Goal: Find contact information: Find contact information

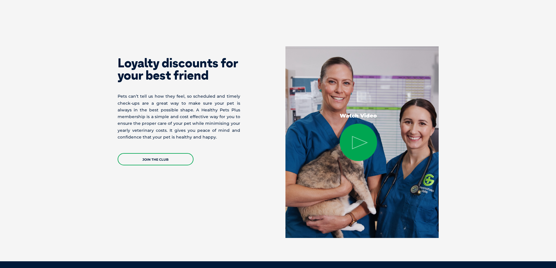
scroll to position [1216, 0]
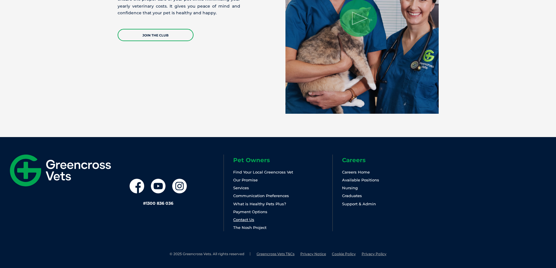
click at [238, 220] on link "Contact Us" at bounding box center [243, 219] width 21 height 5
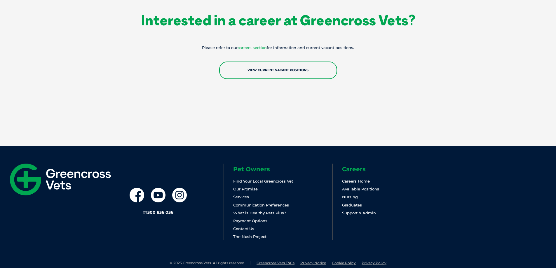
scroll to position [1042, 0]
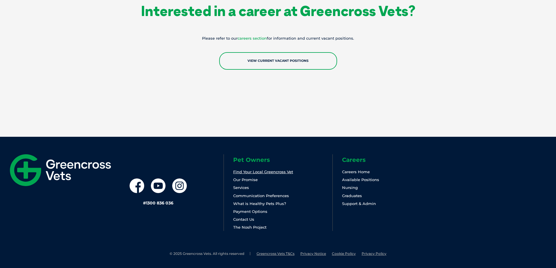
click at [278, 171] on link "Find Your Local Greencross Vet" at bounding box center [263, 171] width 60 height 5
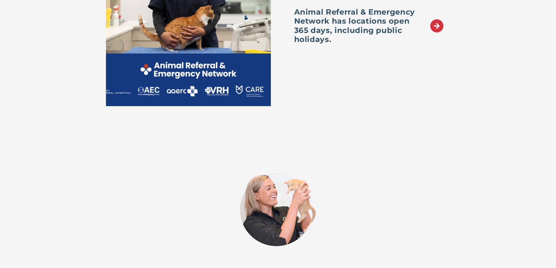
scroll to position [692, 0]
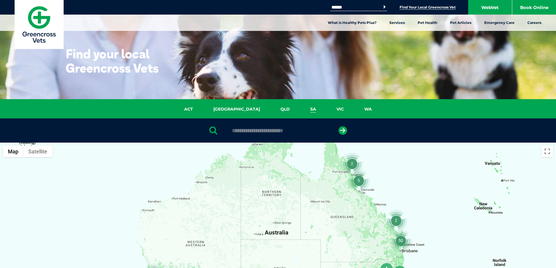
click at [300, 110] on link "SA" at bounding box center [313, 109] width 26 height 7
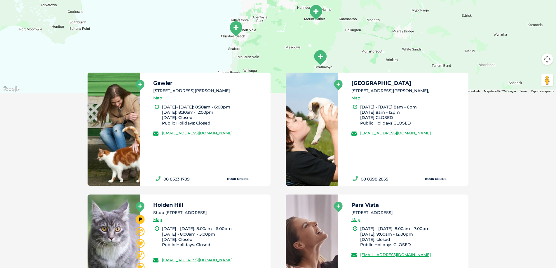
scroll to position [268, 0]
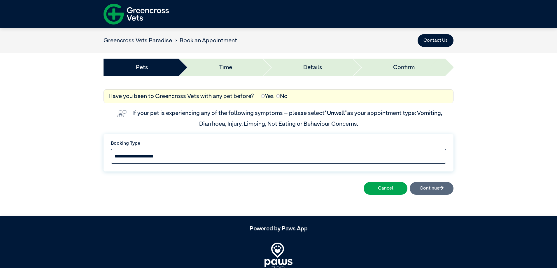
click at [229, 152] on select "**********" at bounding box center [278, 156] width 335 height 15
select select "*****"
click at [111, 149] on select "**********" at bounding box center [278, 156] width 335 height 15
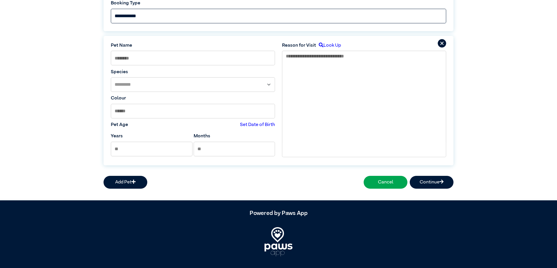
scroll to position [151, 0]
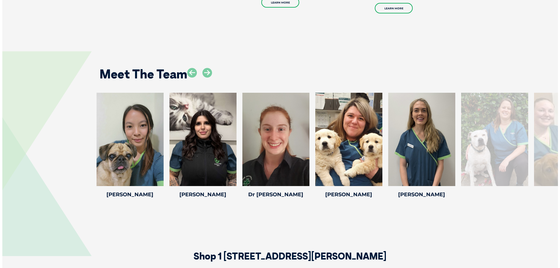
scroll to position [817, 0]
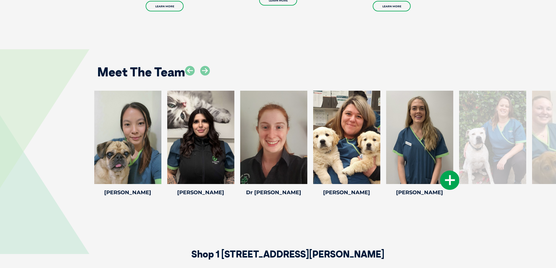
click at [450, 171] on icon at bounding box center [449, 180] width 19 height 19
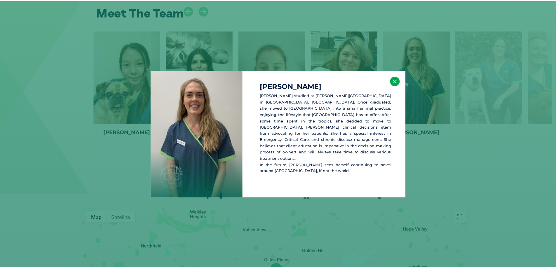
scroll to position [877, 0]
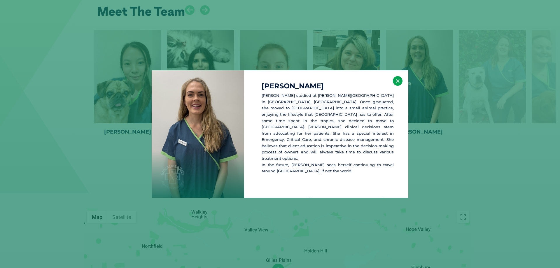
click at [398, 85] on button "×" at bounding box center [398, 81] width 10 height 10
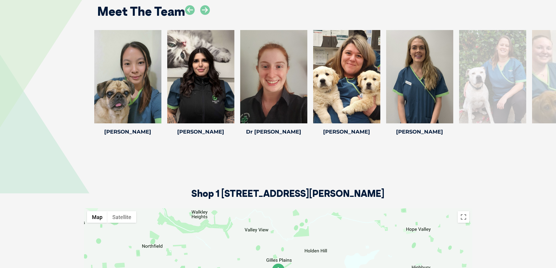
click at [536, 59] on div at bounding box center [565, 76] width 67 height 93
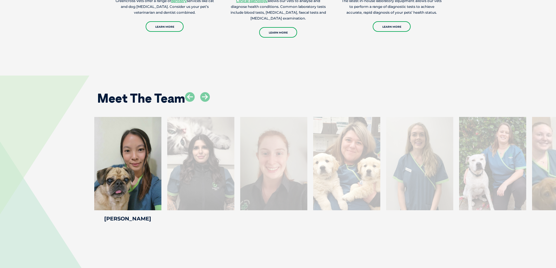
scroll to position [790, 0]
click at [196, 148] on div at bounding box center [200, 164] width 67 height 93
click at [205, 93] on icon at bounding box center [205, 98] width 10 height 10
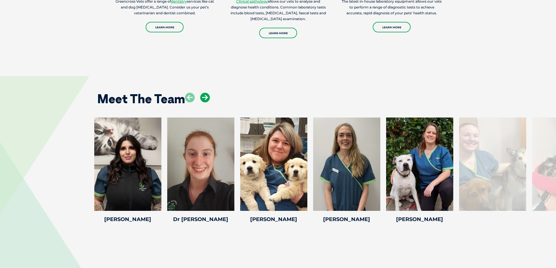
click at [205, 93] on icon at bounding box center [205, 98] width 10 height 10
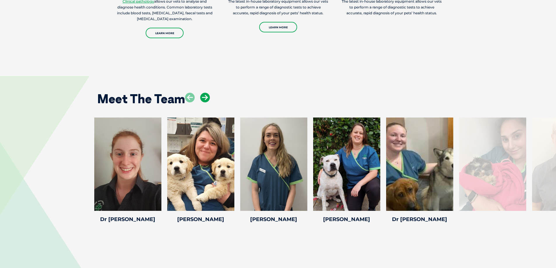
click at [205, 93] on icon at bounding box center [205, 98] width 10 height 10
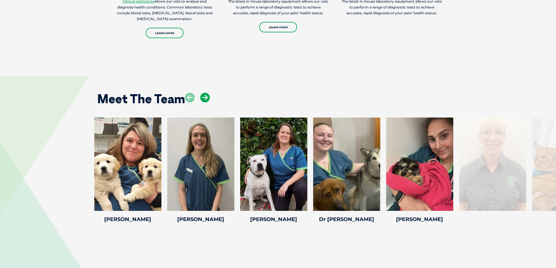
click at [207, 93] on icon at bounding box center [205, 98] width 10 height 10
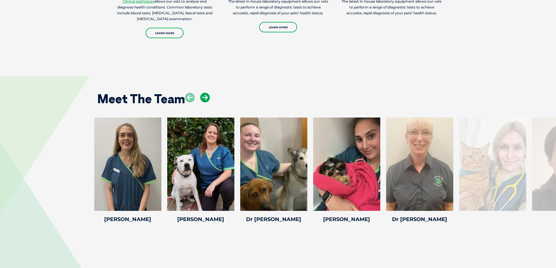
click at [207, 93] on icon at bounding box center [205, 98] width 10 height 10
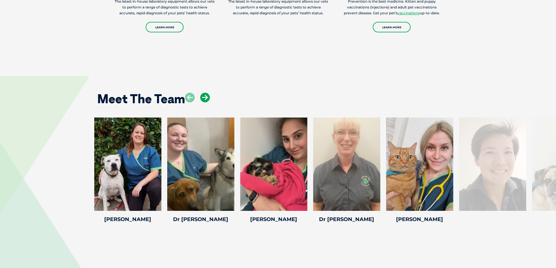
click at [207, 93] on icon at bounding box center [205, 98] width 10 height 10
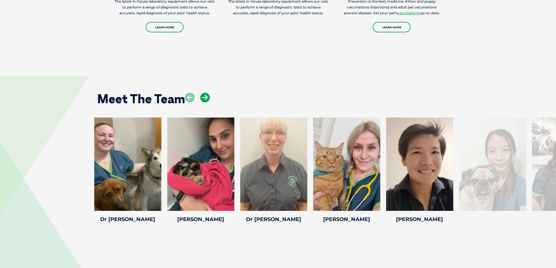
click at [207, 93] on icon at bounding box center [205, 98] width 10 height 10
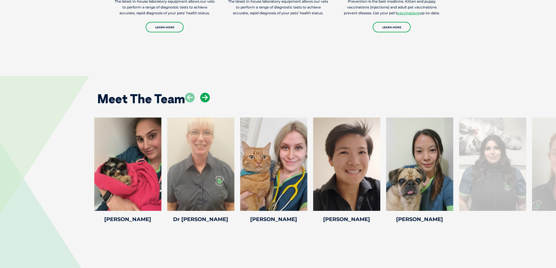
click at [207, 93] on icon at bounding box center [205, 98] width 10 height 10
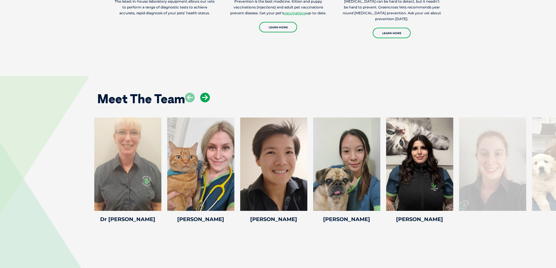
click at [207, 93] on icon at bounding box center [205, 98] width 10 height 10
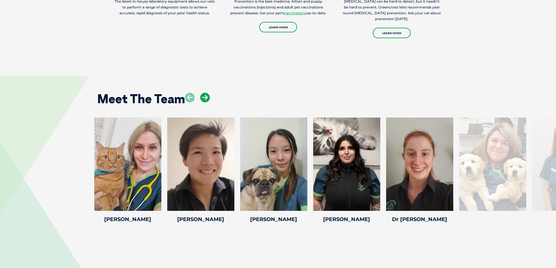
click at [204, 93] on icon at bounding box center [205, 98] width 10 height 10
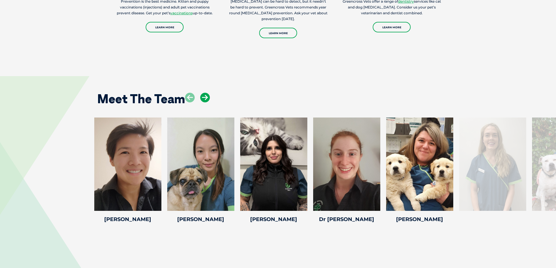
click at [204, 93] on icon at bounding box center [205, 98] width 10 height 10
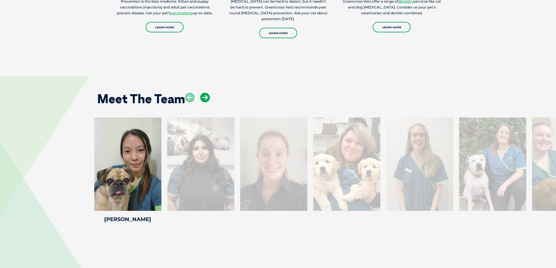
click at [204, 93] on icon at bounding box center [205, 98] width 10 height 10
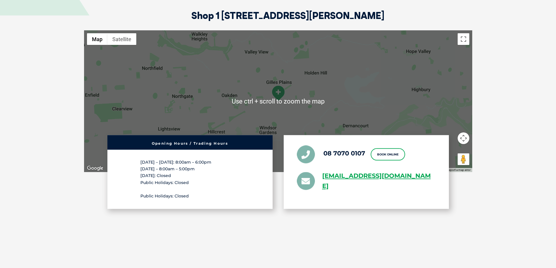
scroll to position [994, 0]
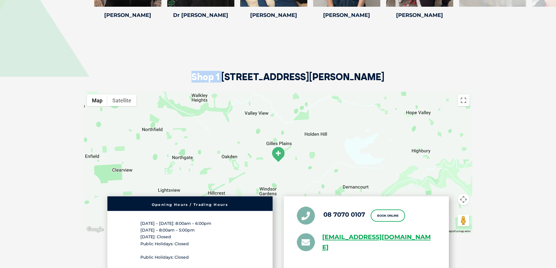
drag, startPoint x: 191, startPoint y: 63, endPoint x: 221, endPoint y: 62, distance: 30.1
click at [221, 62] on div "Shop 1 578 North East Road, Holden Hill SA 5088" at bounding box center [278, 56] width 388 height 71
click at [222, 54] on div "Shop 1 578 North East Road, Holden Hill SA 5088" at bounding box center [278, 56] width 388 height 71
